Goal: Task Accomplishment & Management: Manage account settings

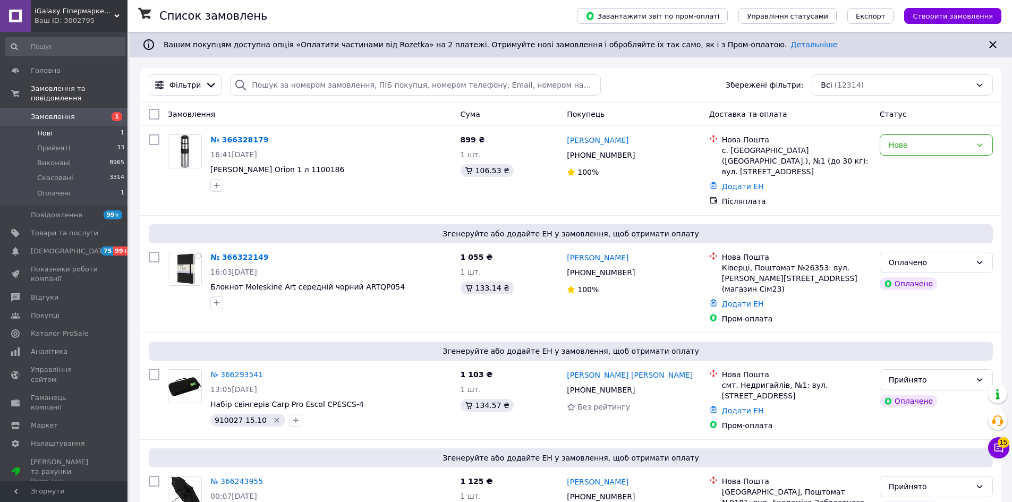
click at [54, 126] on li "Нові 1" at bounding box center [65, 133] width 131 height 15
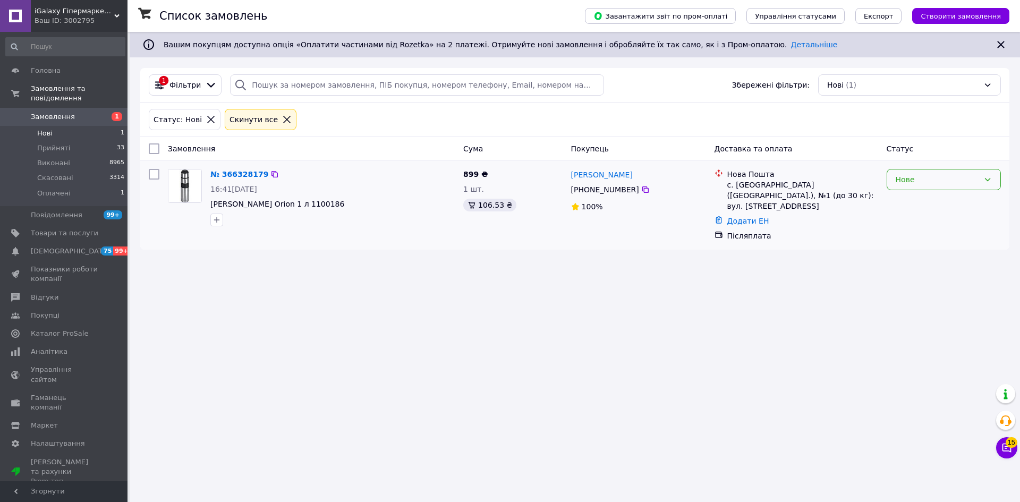
click at [926, 185] on div "Нове" at bounding box center [937, 180] width 83 height 12
click at [922, 200] on li "Прийнято" at bounding box center [943, 202] width 113 height 19
drag, startPoint x: 330, startPoint y: 207, endPoint x: 302, endPoint y: 207, distance: 28.2
click at [302, 207] on span "[PERSON_NAME] Orion 1 л 1100186" at bounding box center [332, 204] width 244 height 11
copy span "1100186"
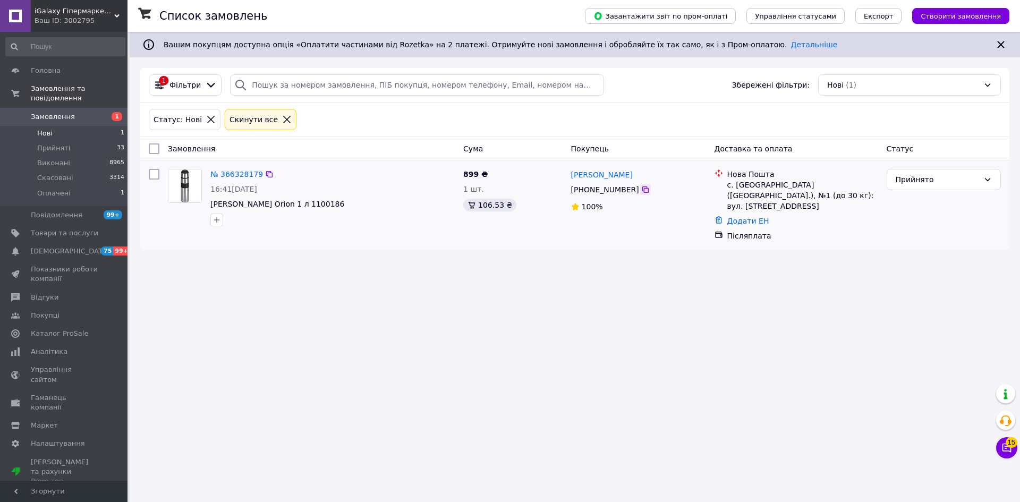
click at [642, 188] on icon at bounding box center [645, 189] width 9 height 9
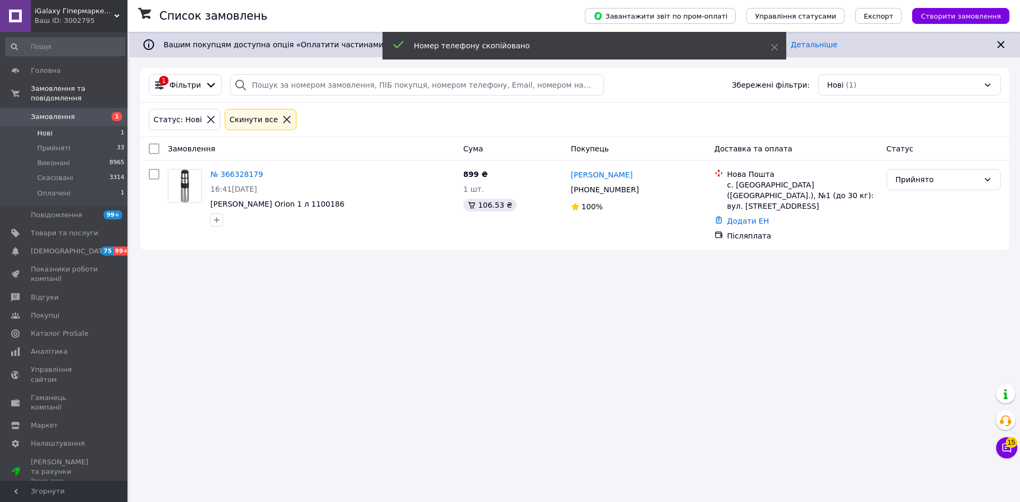
click at [220, 325] on div "Список замовлень Завантажити звіт по пром-оплаті Управління статусами Експорт С…" at bounding box center [575, 251] width 891 height 502
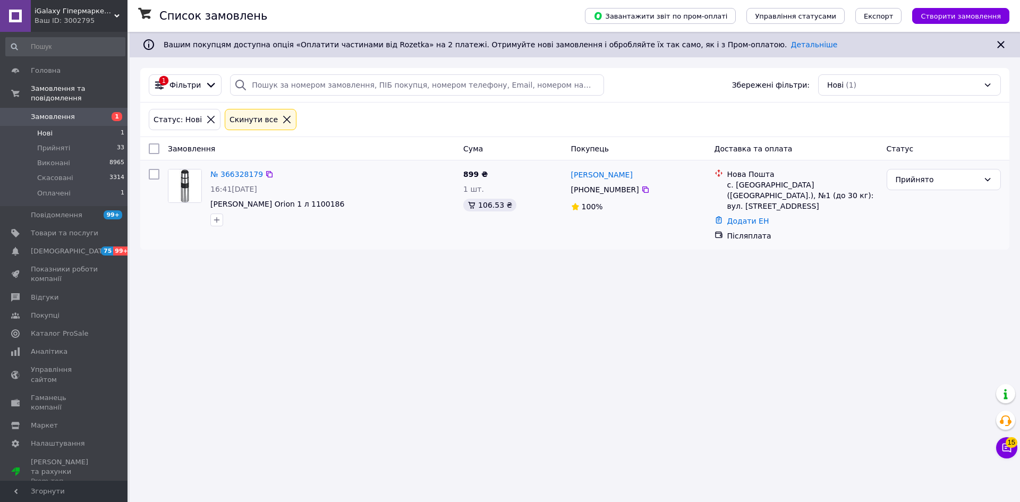
click at [758, 186] on div "с. [GEOGRAPHIC_DATA] ([GEOGRAPHIC_DATA].), №1 (до 30 кг): вул. [STREET_ADDRESS]" at bounding box center [802, 196] width 151 height 32
copy div "[GEOGRAPHIC_DATA]"
click at [641, 191] on icon at bounding box center [645, 189] width 9 height 9
drag, startPoint x: 666, startPoint y: 177, endPoint x: 601, endPoint y: 175, distance: 64.8
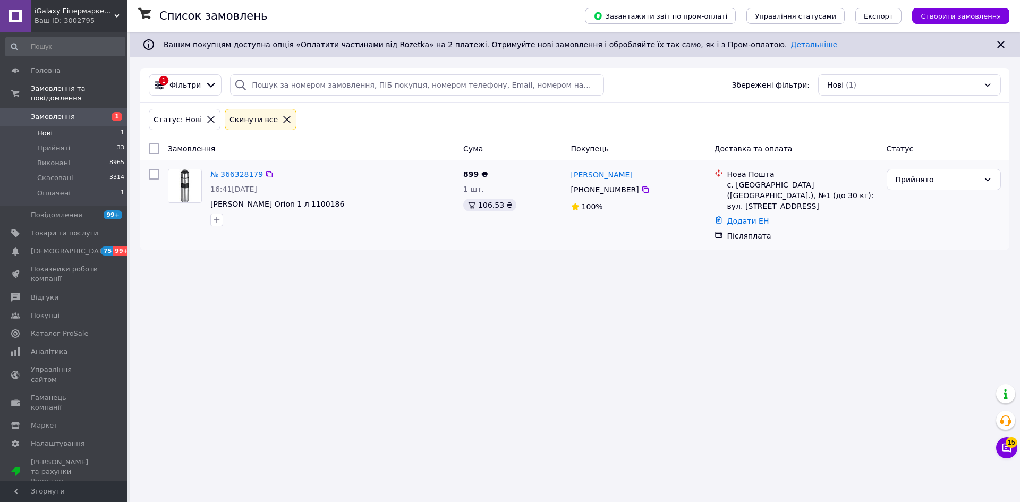
click at [601, 175] on div "[PERSON_NAME]" at bounding box center [638, 174] width 137 height 13
copy link "ТютюнникМельниченко"
drag, startPoint x: 557, startPoint y: 290, endPoint x: 564, endPoint y: 273, distance: 18.4
click at [557, 290] on div "Список замовлень Завантажити звіт по пром-оплаті Управління статусами Експорт С…" at bounding box center [575, 251] width 891 height 502
drag, startPoint x: 569, startPoint y: 175, endPoint x: 599, endPoint y: 176, distance: 30.3
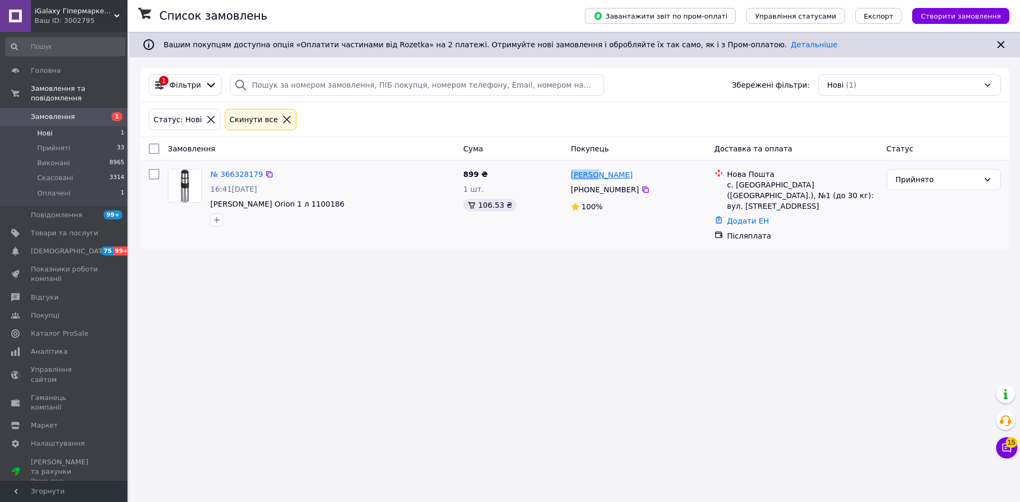
click at [599, 176] on div "[PERSON_NAME] [PHONE_NUMBER]%" at bounding box center [638, 205] width 143 height 81
copy link "Любовь"
click at [272, 330] on div "Список замовлень Завантажити звіт по пром-оплаті Управління статусами Експорт С…" at bounding box center [575, 251] width 891 height 502
click at [266, 173] on icon at bounding box center [269, 174] width 9 height 9
click at [213, 219] on icon "button" at bounding box center [217, 220] width 9 height 9
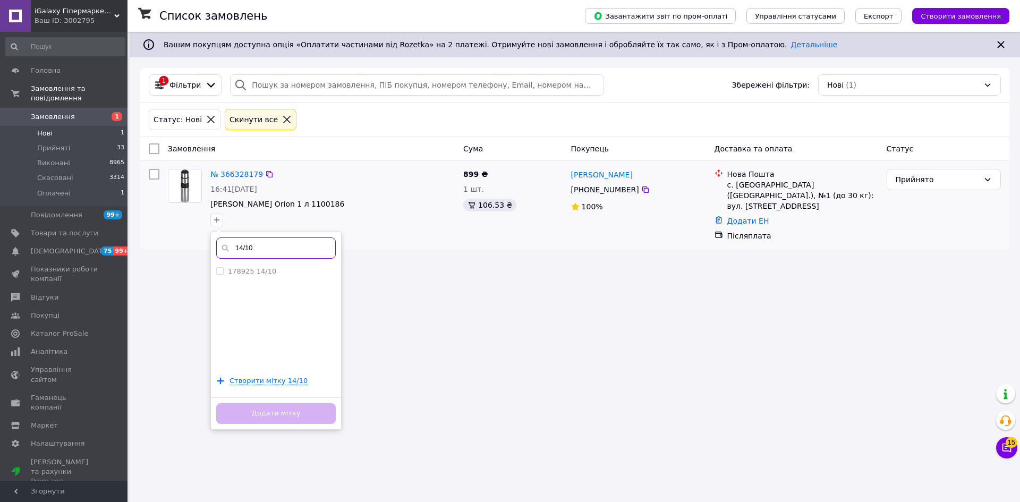
click at [282, 250] on input "14/10" at bounding box center [276, 248] width 120 height 21
paste input "542972"
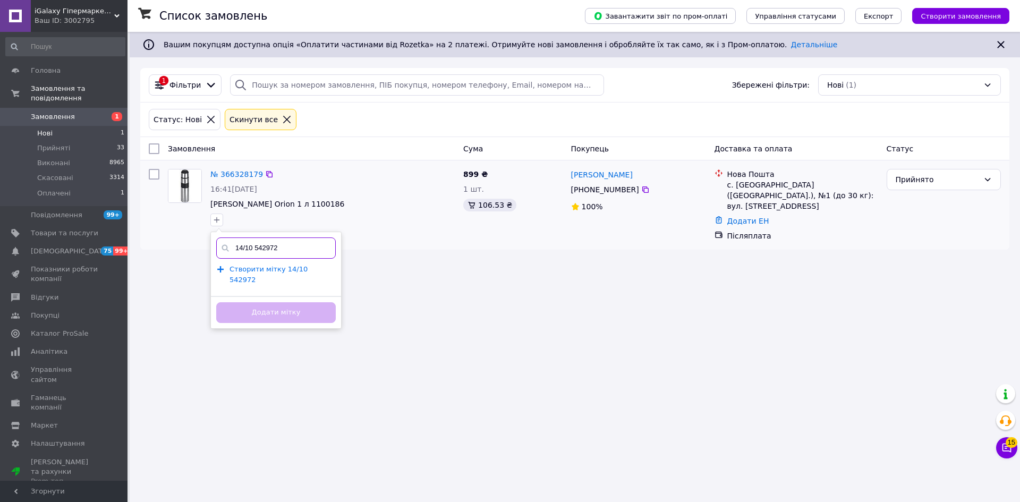
type input "14/10 542972"
click at [283, 267] on span "Створити мітку 14/10 542972" at bounding box center [269, 274] width 78 height 19
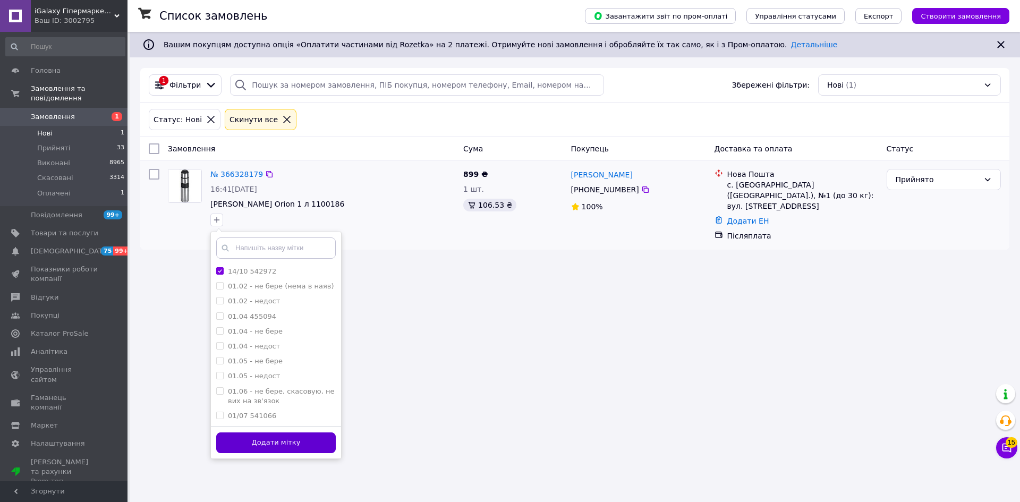
click at [284, 450] on button "Додати мітку" at bounding box center [276, 443] width 120 height 21
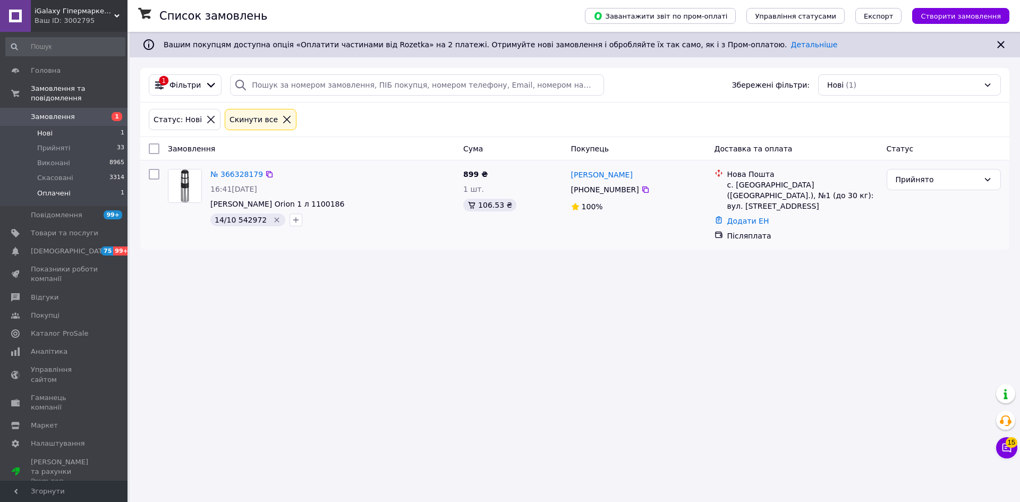
click at [57, 189] on span "Оплачені" at bounding box center [53, 194] width 33 height 10
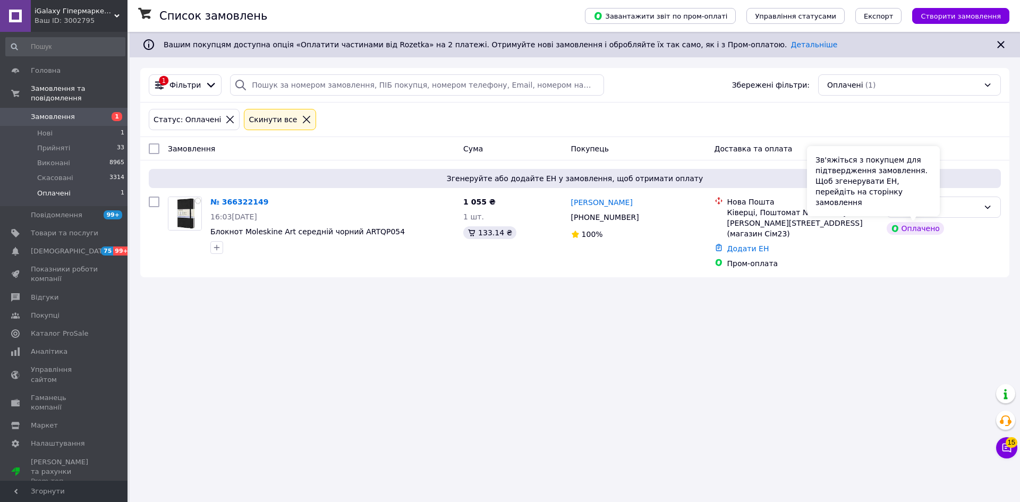
click at [922, 211] on div "Зв'яжіться з покупцем для підтвердження замовлення. Щоб згенерувати ЕН, перейді…" at bounding box center [873, 181] width 133 height 70
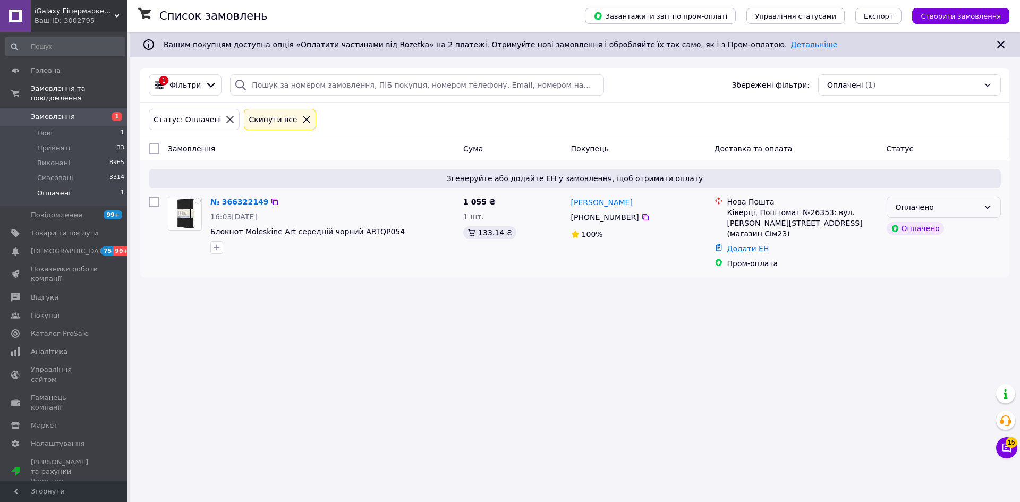
click at [957, 209] on div "Оплачено" at bounding box center [937, 207] width 83 height 12
click at [939, 229] on li "Прийнято" at bounding box center [943, 230] width 113 height 19
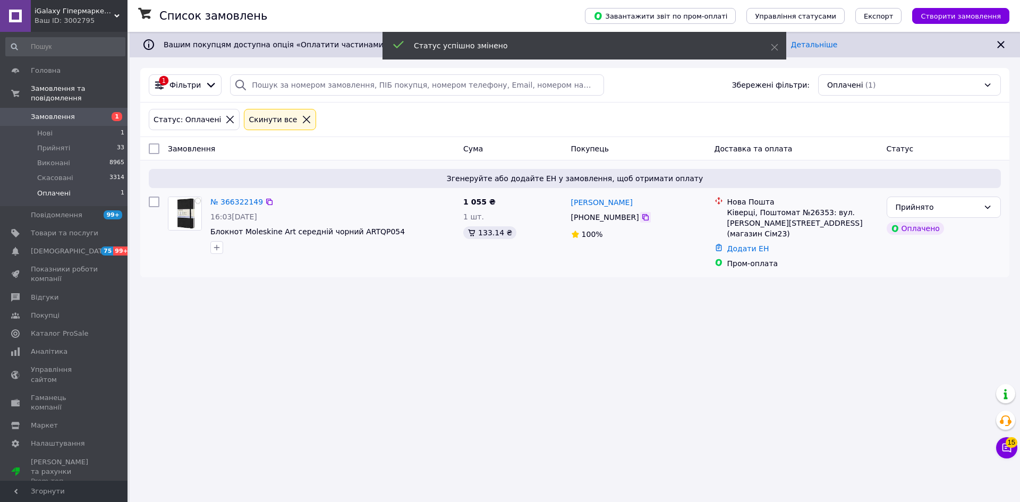
click at [641, 220] on icon at bounding box center [645, 217] width 9 height 9
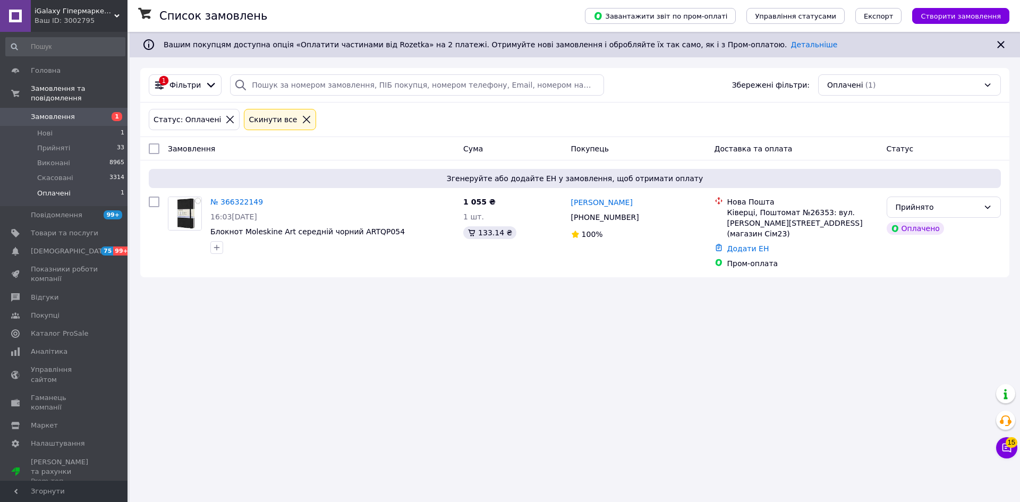
click at [282, 367] on div "Список замовлень Завантажити звіт по пром-оплаті Управління статусами Експорт С…" at bounding box center [575, 251] width 891 height 502
drag, startPoint x: 392, startPoint y: 231, endPoint x: 350, endPoint y: 234, distance: 41.6
click at [350, 234] on span "Блокнот Moleskine Art середній чорний ARTQP054" at bounding box center [332, 231] width 244 height 11
copy span "ARTQP054"
click at [743, 211] on div "Ківерці, Поштомат №26353: вул. [PERSON_NAME][STREET_ADDRESS] (магазин Cім23)" at bounding box center [802, 223] width 151 height 32
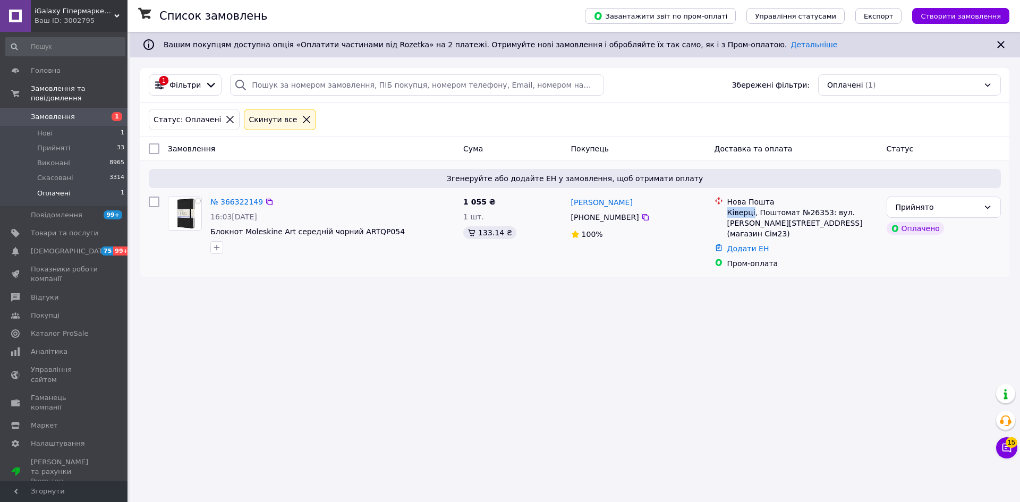
click at [743, 211] on div "Ківерці, Поштомат №26353: вул. [PERSON_NAME][STREET_ADDRESS] (магазин Cім23)" at bounding box center [802, 223] width 151 height 32
copy div "Ківерці"
click at [802, 209] on div "Ківерці, Поштомат №26353: вул. [PERSON_NAME][STREET_ADDRESS] (магазин Cім23)" at bounding box center [802, 223] width 151 height 32
copy div "26353"
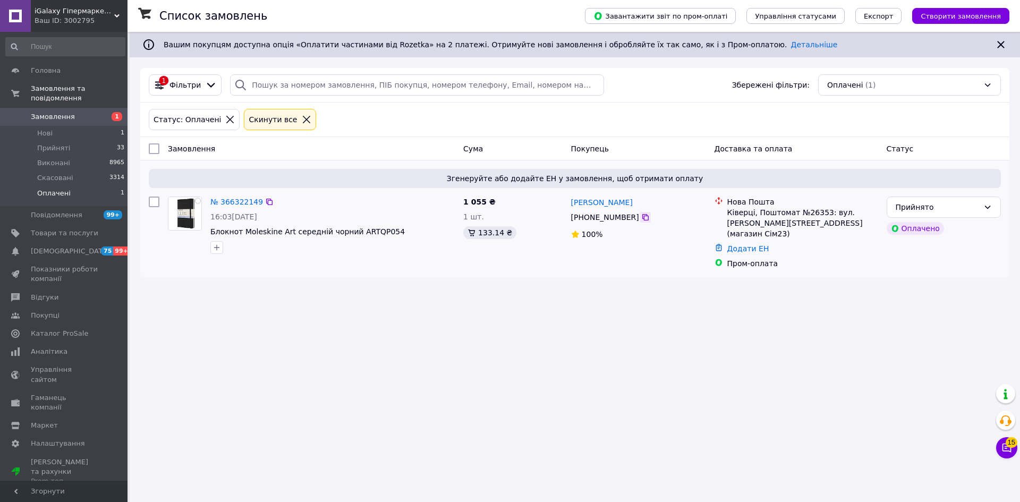
click at [642, 217] on icon at bounding box center [645, 217] width 9 height 9
drag, startPoint x: 625, startPoint y: 202, endPoint x: 601, endPoint y: 200, distance: 24.0
click at [601, 200] on div "[PERSON_NAME]" at bounding box center [638, 202] width 137 height 13
copy link "Хвірук"
click at [672, 311] on div "Список замовлень Завантажити звіт по пром-оплаті Управління статусами Експорт С…" at bounding box center [575, 251] width 891 height 502
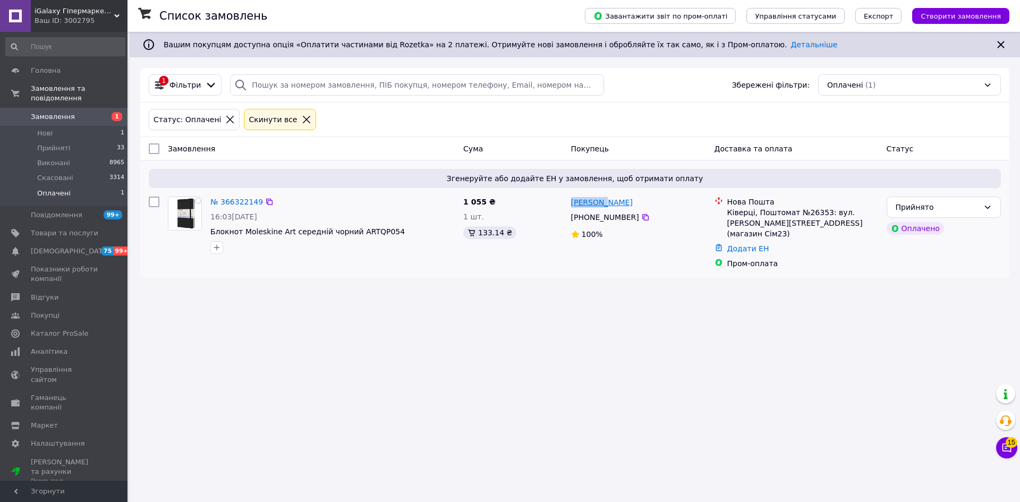
drag, startPoint x: 567, startPoint y: 202, endPoint x: 598, endPoint y: 207, distance: 31.2
click at [598, 207] on div "[PERSON_NAME] [PHONE_NUMBER]%" at bounding box center [638, 232] width 143 height 81
copy link "Вікторія"
click at [273, 363] on div "Список замовлень Завантажити звіт по пром-оплаті Управління статусами Експорт С…" at bounding box center [575, 251] width 891 height 502
click at [266, 204] on icon at bounding box center [269, 202] width 6 height 6
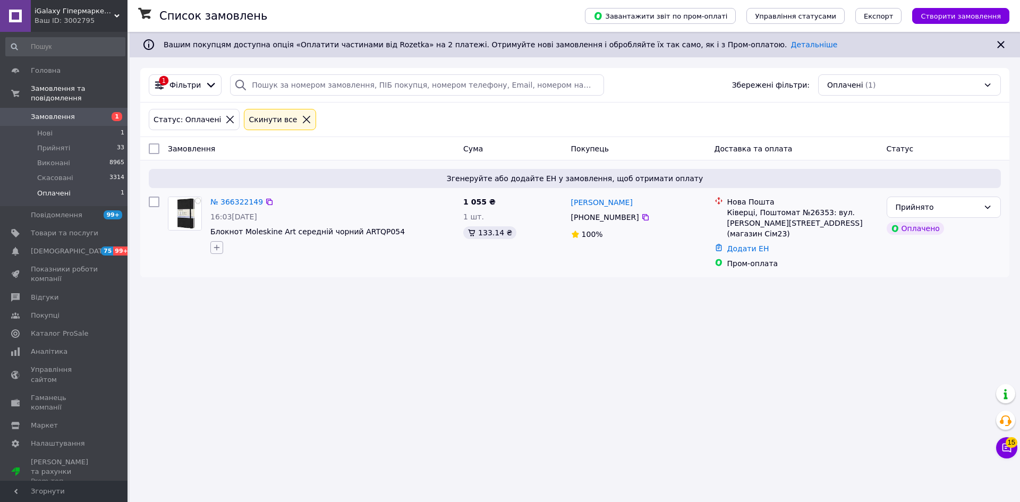
click at [218, 250] on icon "button" at bounding box center [217, 247] width 9 height 9
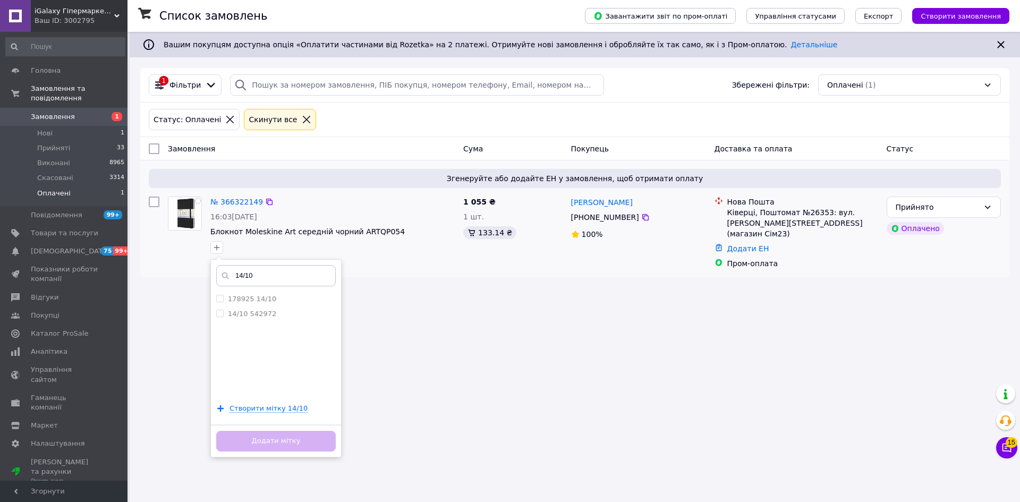
click at [269, 277] on input "14/10" at bounding box center [276, 275] width 120 height 21
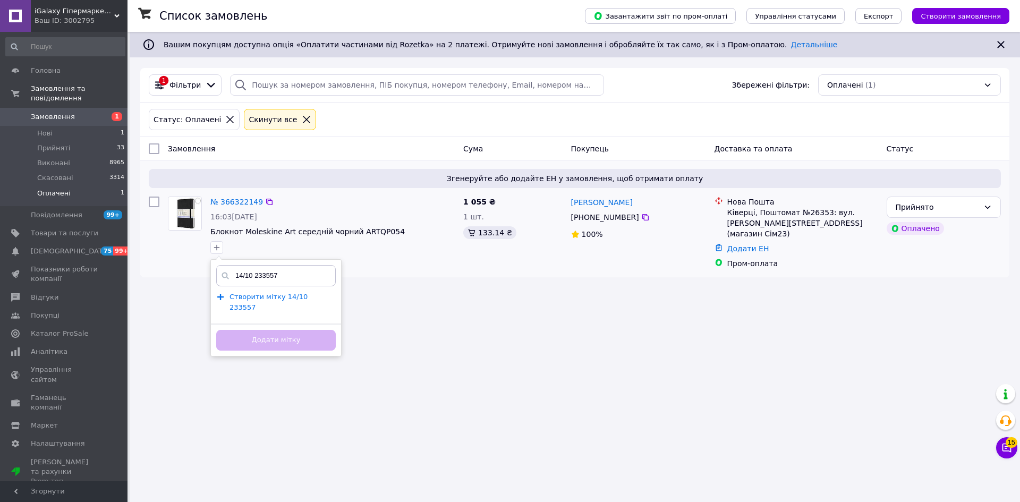
type input "14/10 233557"
click at [288, 297] on span "Створити мітку 14/10 233557" at bounding box center [269, 302] width 78 height 19
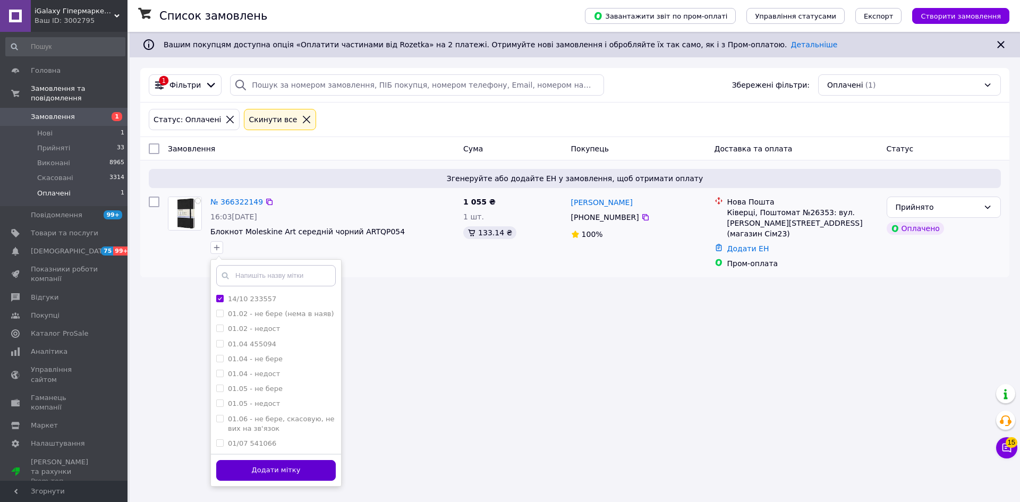
click at [296, 466] on button "Додати мітку" at bounding box center [276, 470] width 120 height 21
